Goal: Ask a question

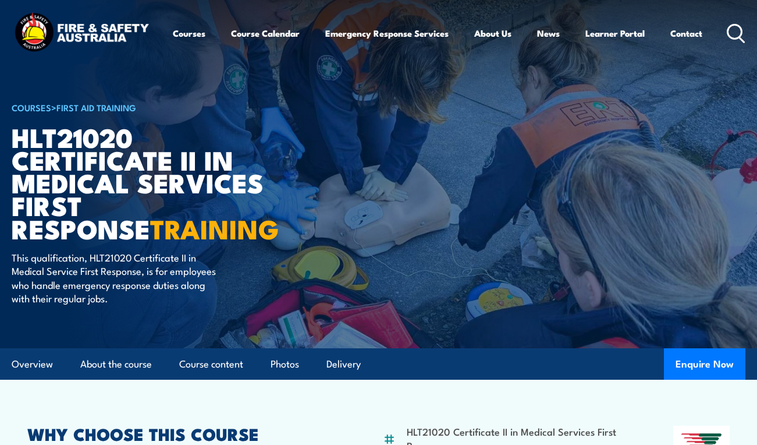
click at [16, 16] on img at bounding box center [82, 33] width 140 height 46
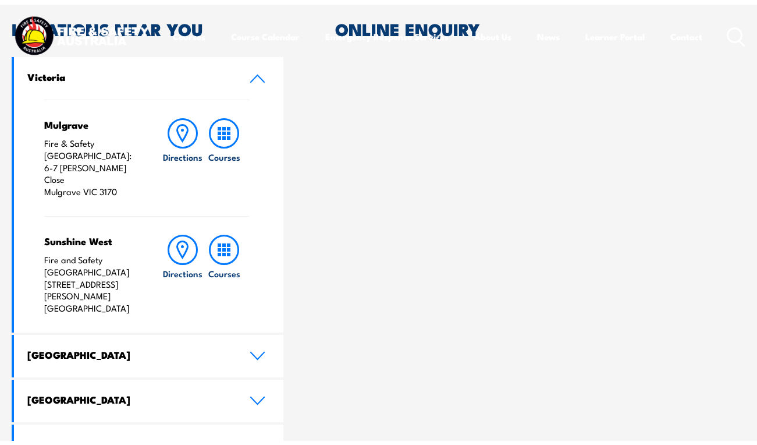
scroll to position [349, 0]
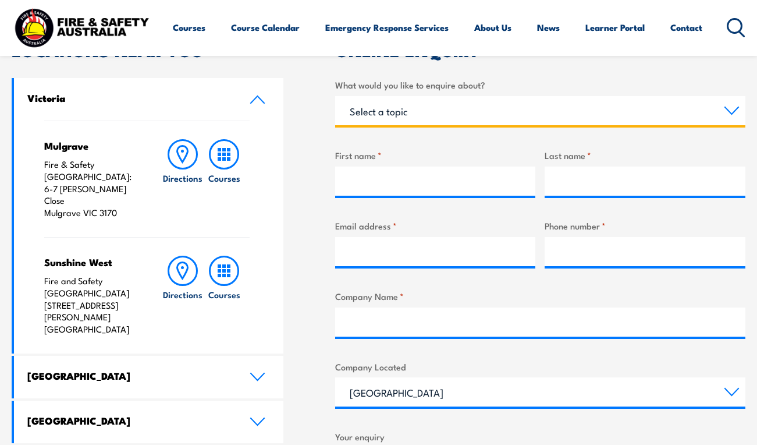
click at [458, 114] on select "Select a topic Training Emergency Response Services General Enquiry" at bounding box center [540, 110] width 410 height 29
select select "General Enquiry"
click at [335, 96] on select "Select a topic Training Emergency Response Services General Enquiry" at bounding box center [540, 110] width 410 height 29
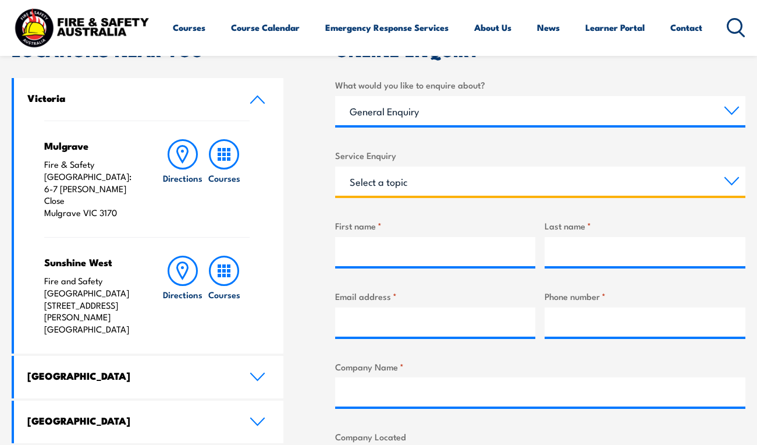
click at [421, 181] on select "Select a topic Assistance in completing an online enrolment booking Request a c…" at bounding box center [540, 180] width 410 height 29
select select "Other"
click at [335, 166] on select "Select a topic Assistance in completing an online enrolment booking Request a c…" at bounding box center [540, 180] width 410 height 29
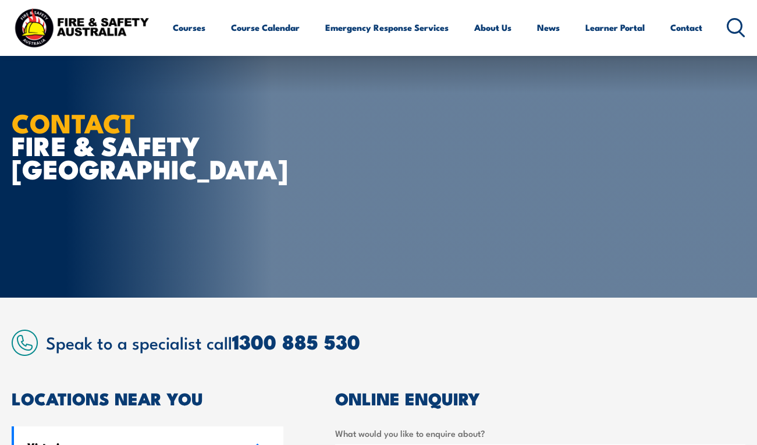
scroll to position [0, 0]
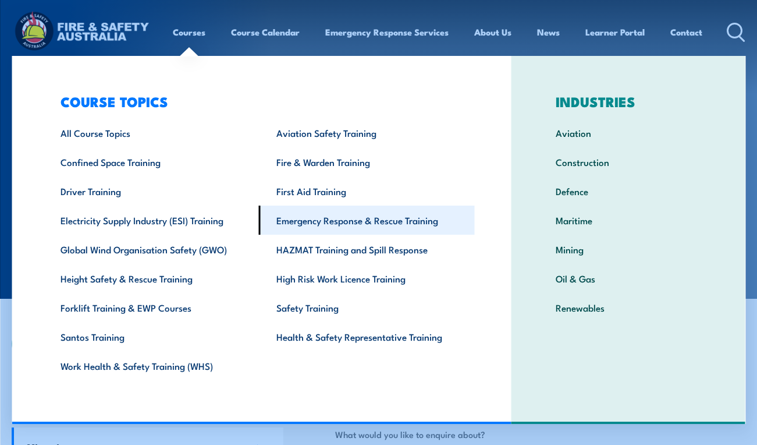
click at [340, 221] on link "Emergency Response & Rescue Training" at bounding box center [366, 219] width 216 height 29
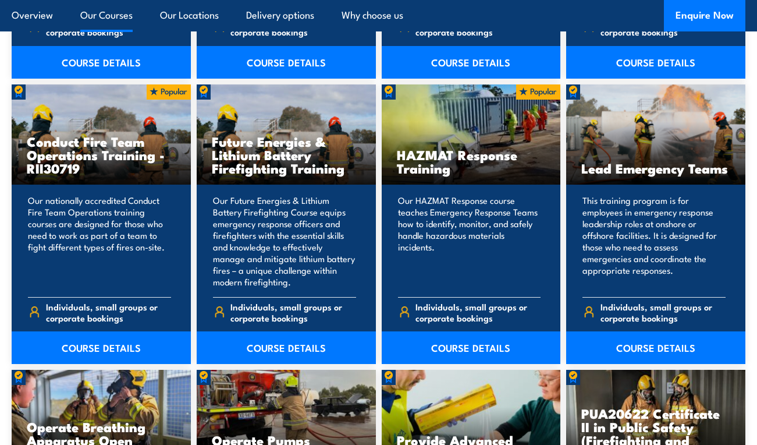
scroll to position [1208, 0]
